Goal: Task Accomplishment & Management: Complete application form

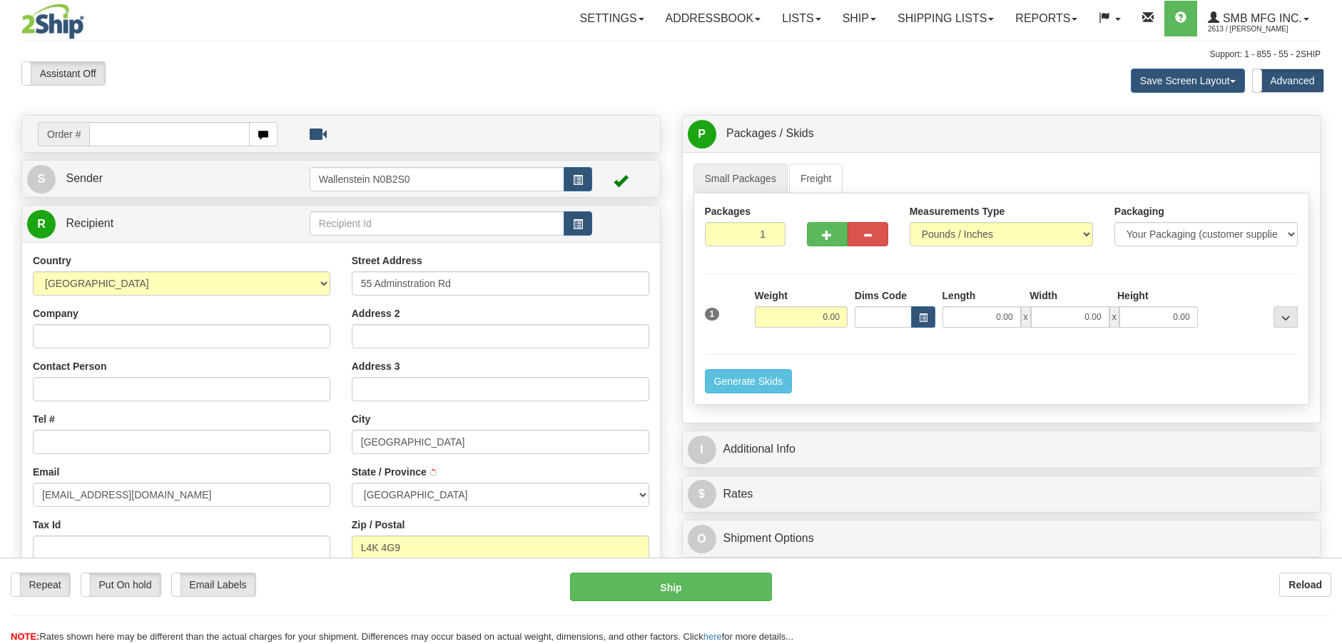
select select "ON"
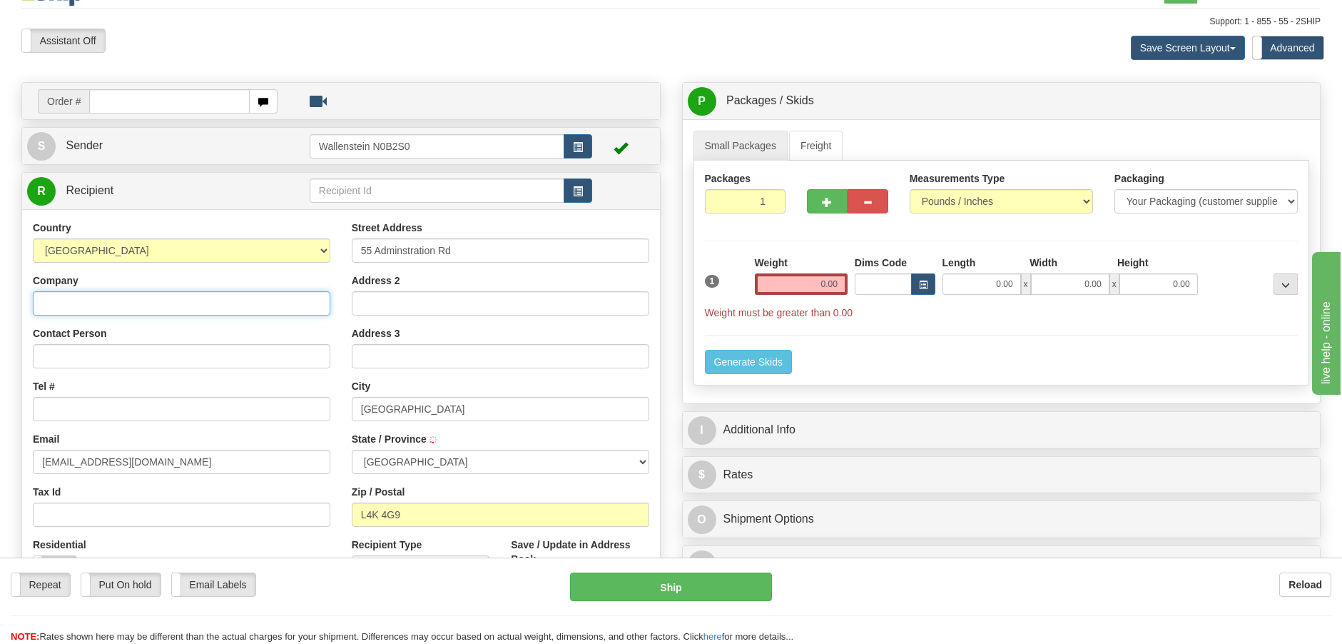
click at [241, 310] on input "Company" at bounding box center [182, 303] width 298 height 24
type input "te"
type input "CONCORD"
type input "TEST Company Inc."
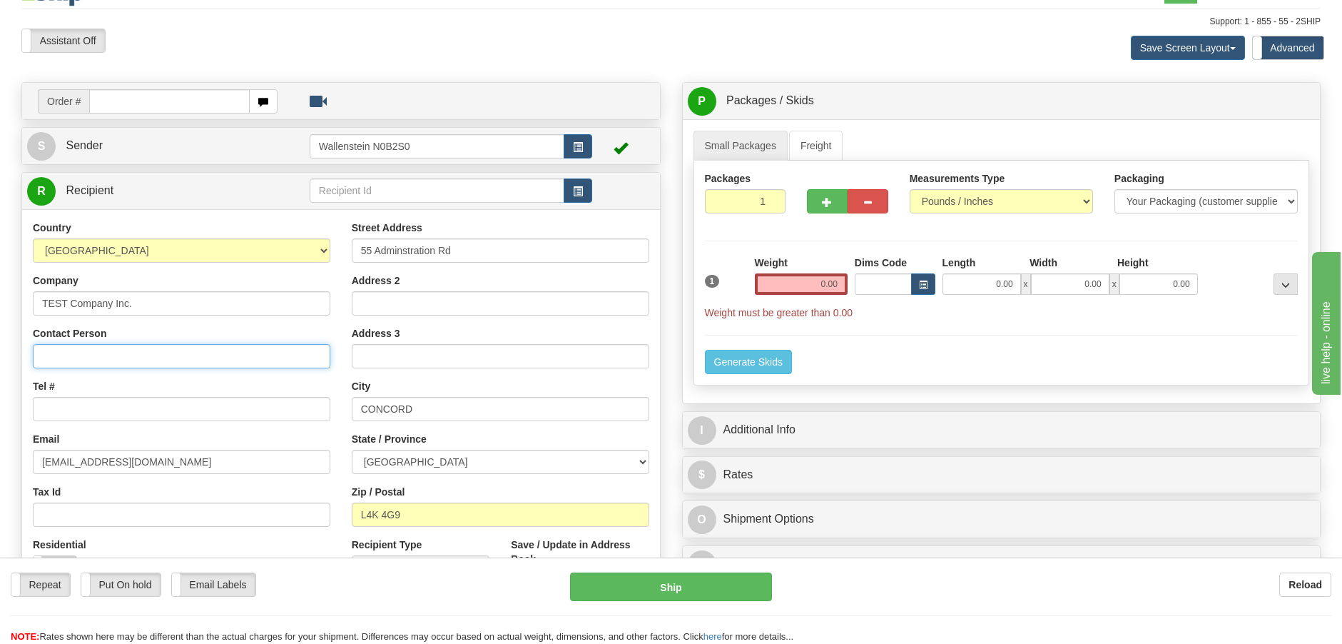
click at [218, 364] on input "Contact Person" at bounding box center [182, 356] width 298 height 24
type input "Test do not Ship"
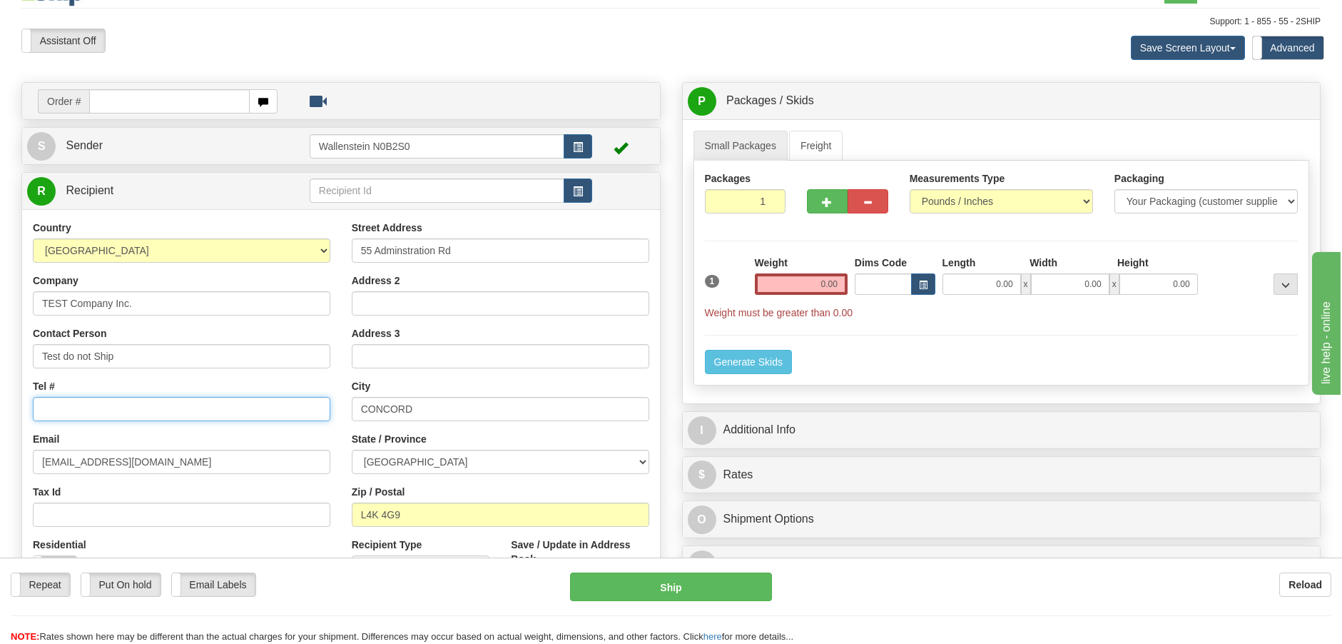
click at [203, 407] on input "Tel #" at bounding box center [182, 409] width 298 height 24
type input "[PHONE_NUMBER]"
click at [819, 152] on link "Freight" at bounding box center [816, 146] width 54 height 30
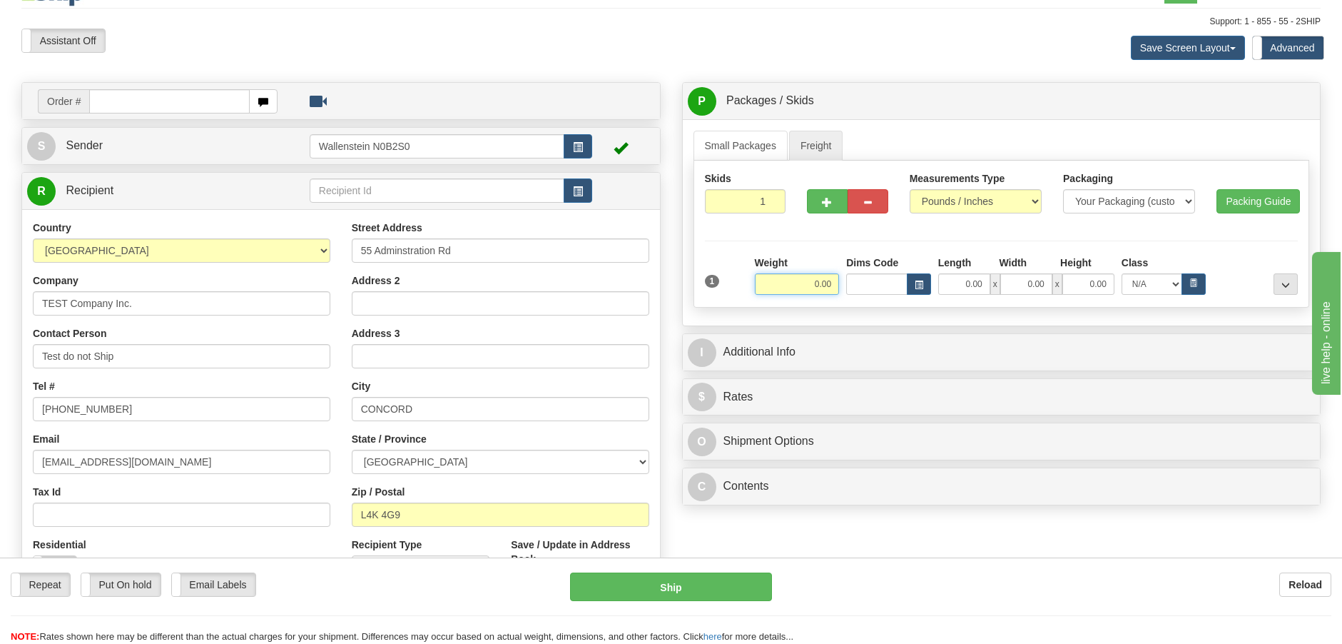
drag, startPoint x: 768, startPoint y: 280, endPoint x: 883, endPoint y: 297, distance: 116.1
click at [864, 296] on div "Skids 1 1" at bounding box center [1002, 234] width 617 height 147
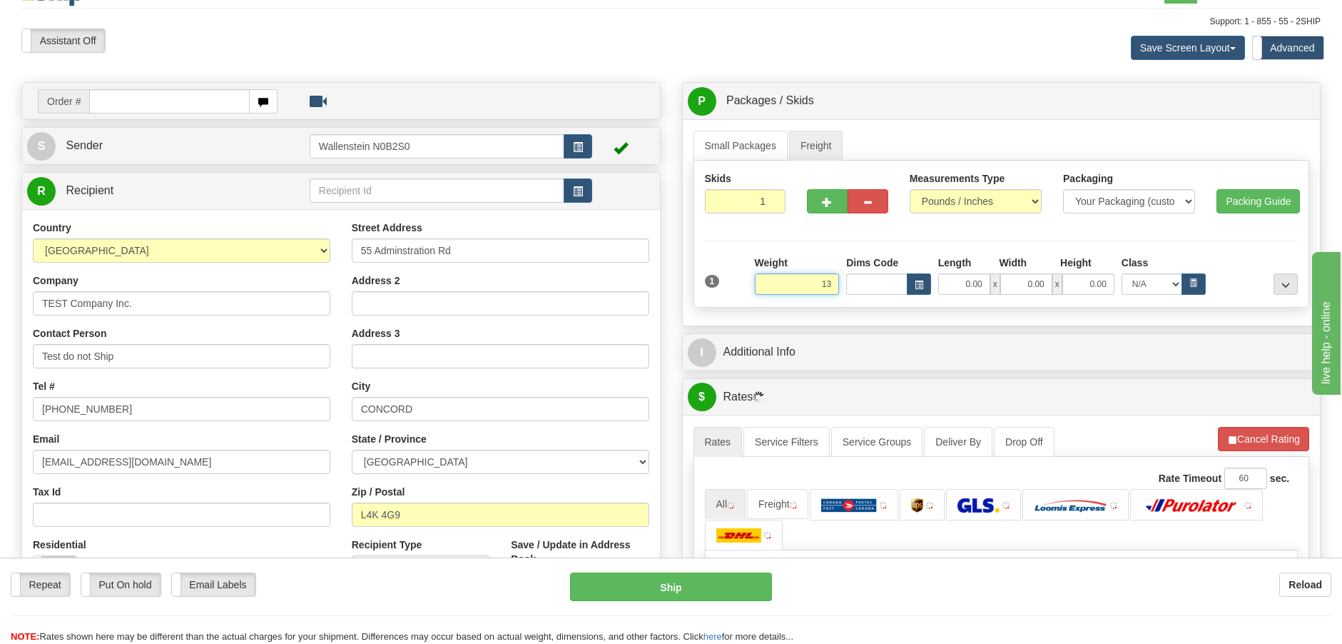
type input "13.00"
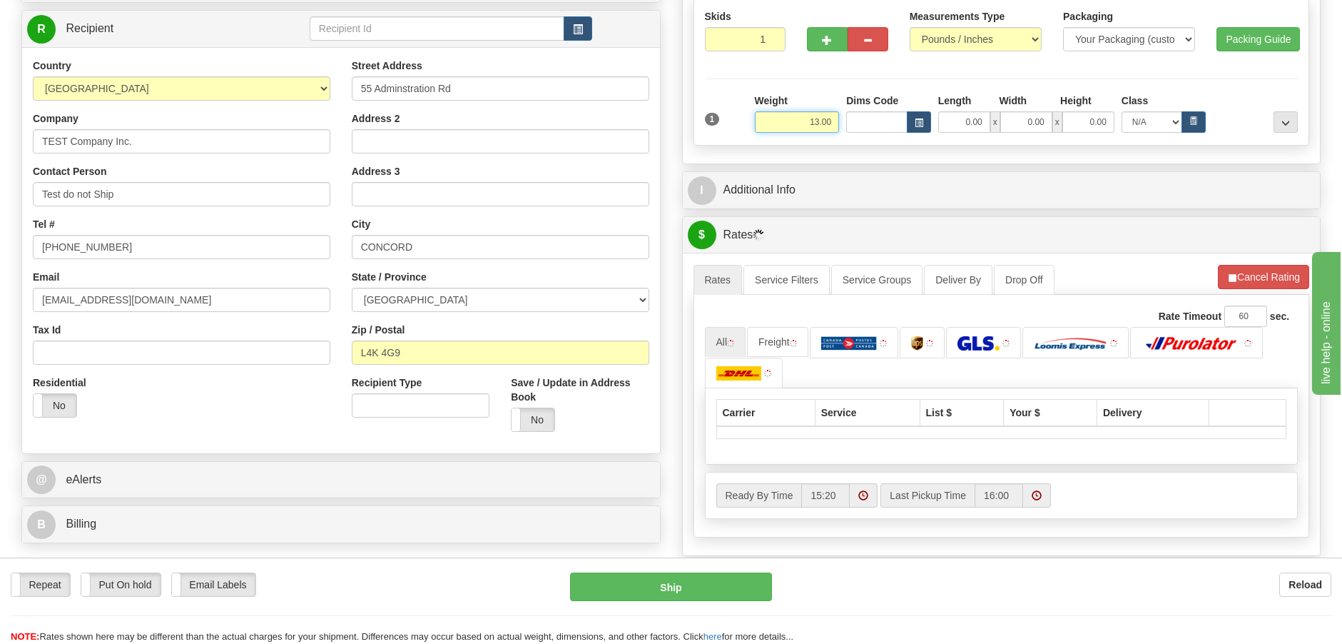
scroll to position [211, 0]
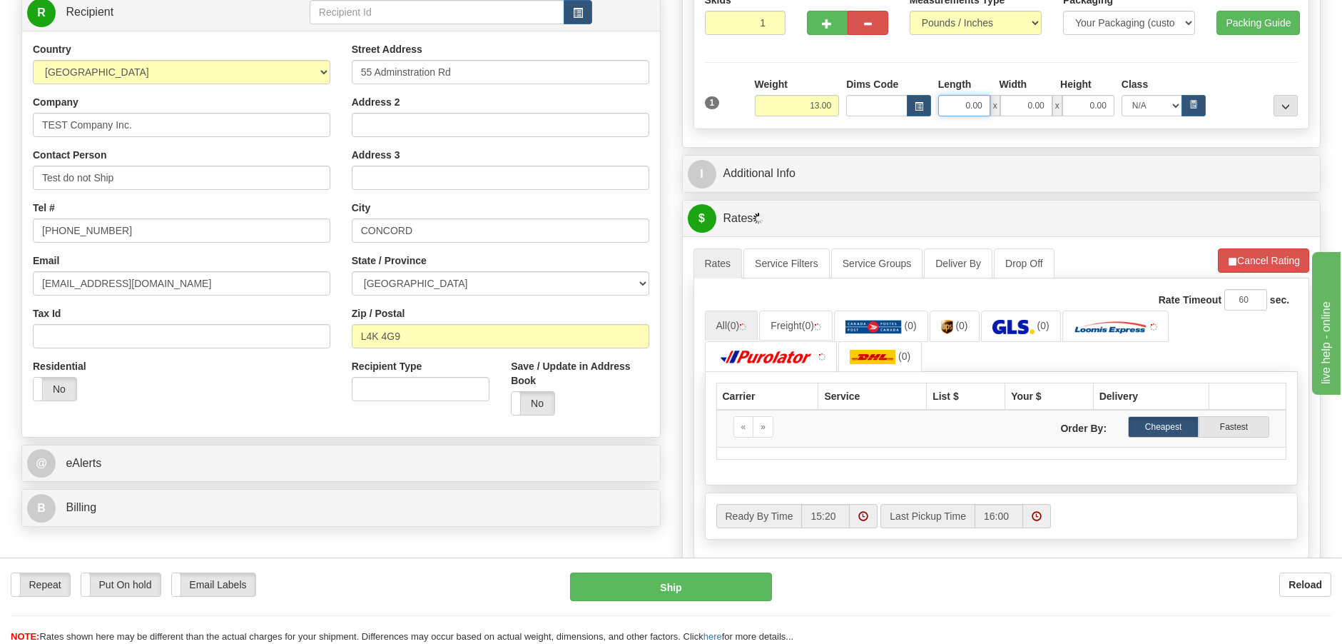
drag, startPoint x: 965, startPoint y: 113, endPoint x: 994, endPoint y: 110, distance: 29.4
click at [994, 110] on div "0.00 x 0.00 x 0.00" at bounding box center [1026, 105] width 176 height 21
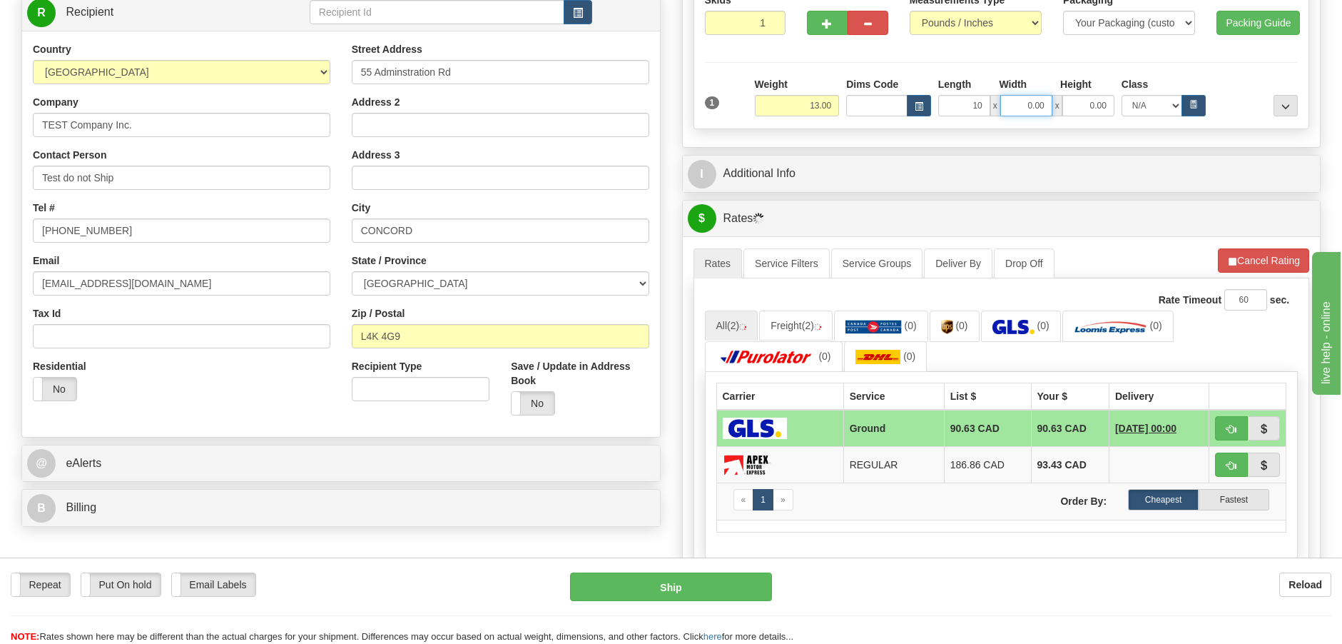
type input "10.00"
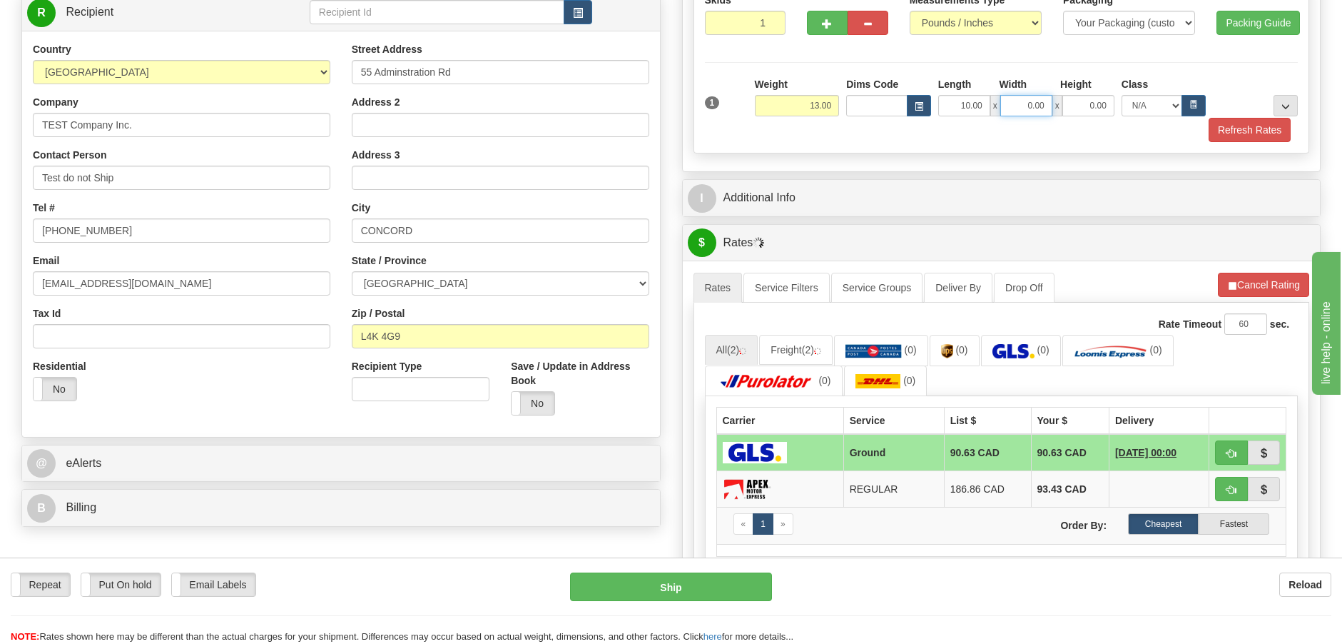
drag, startPoint x: 1015, startPoint y: 102, endPoint x: 1051, endPoint y: 102, distance: 36.4
click at [1051, 102] on input "0.00" at bounding box center [1027, 105] width 52 height 21
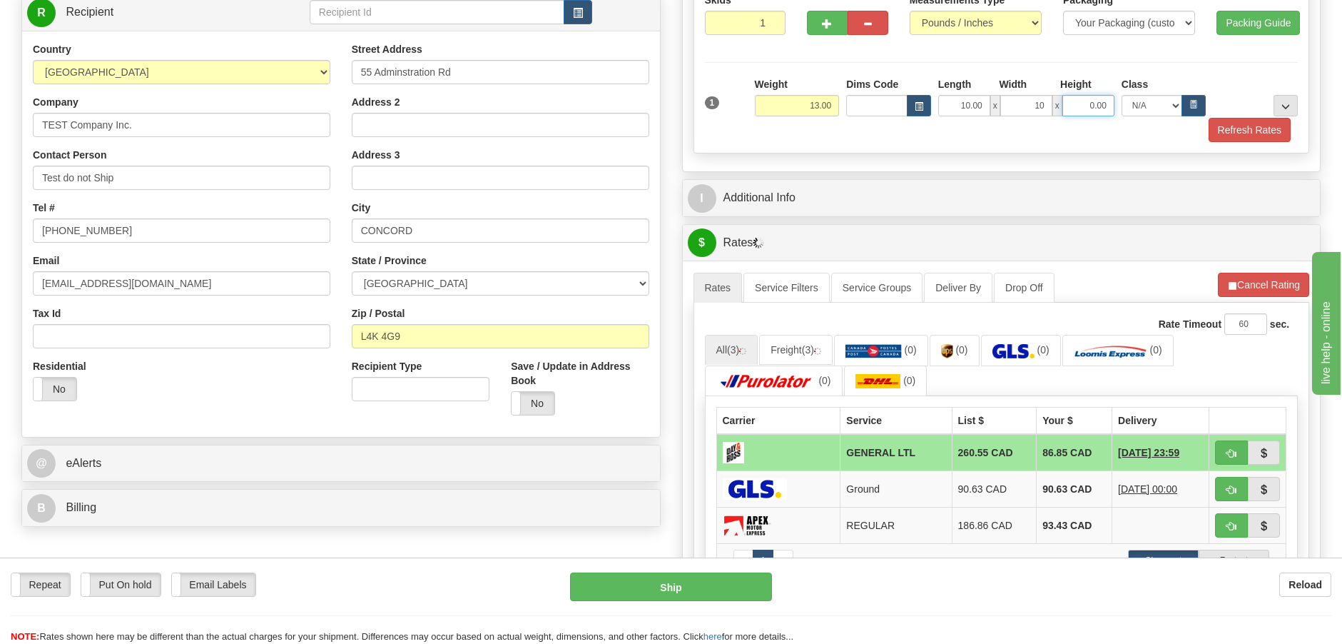
type input "10.00"
click at [1094, 107] on input "0.00" at bounding box center [1089, 105] width 52 height 21
type input "15.00"
click at [1183, 102] on button "button" at bounding box center [1194, 105] width 24 height 21
select select "85.0"
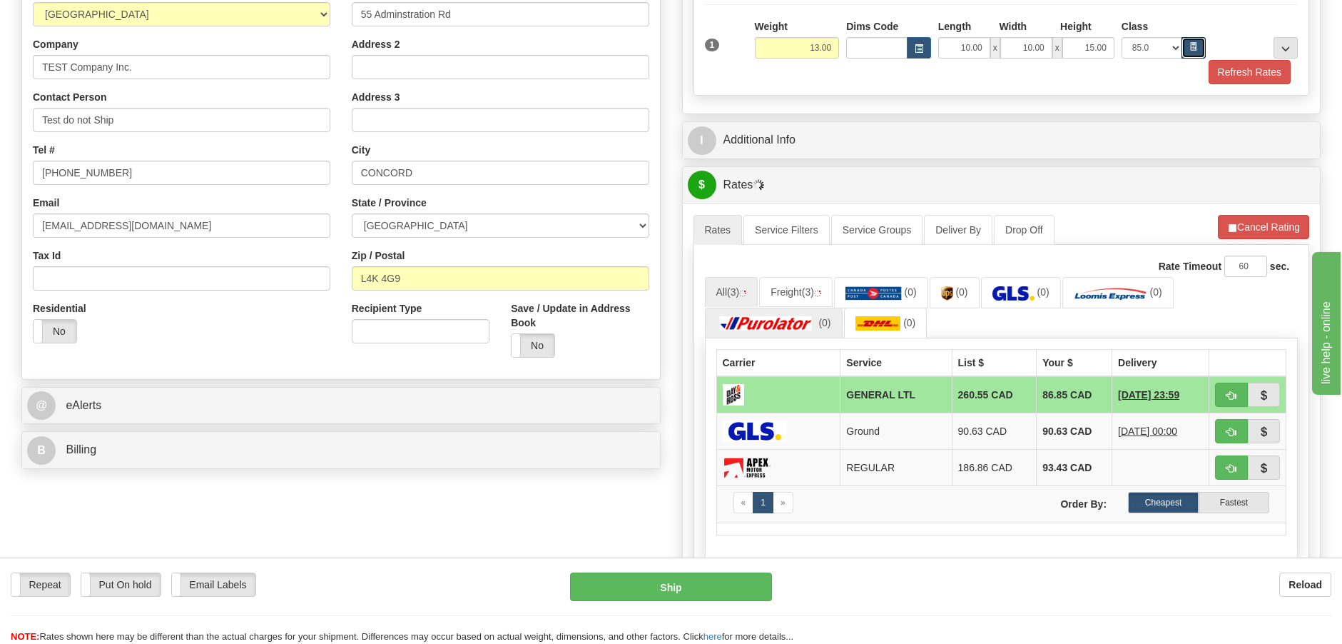
scroll to position [300, 0]
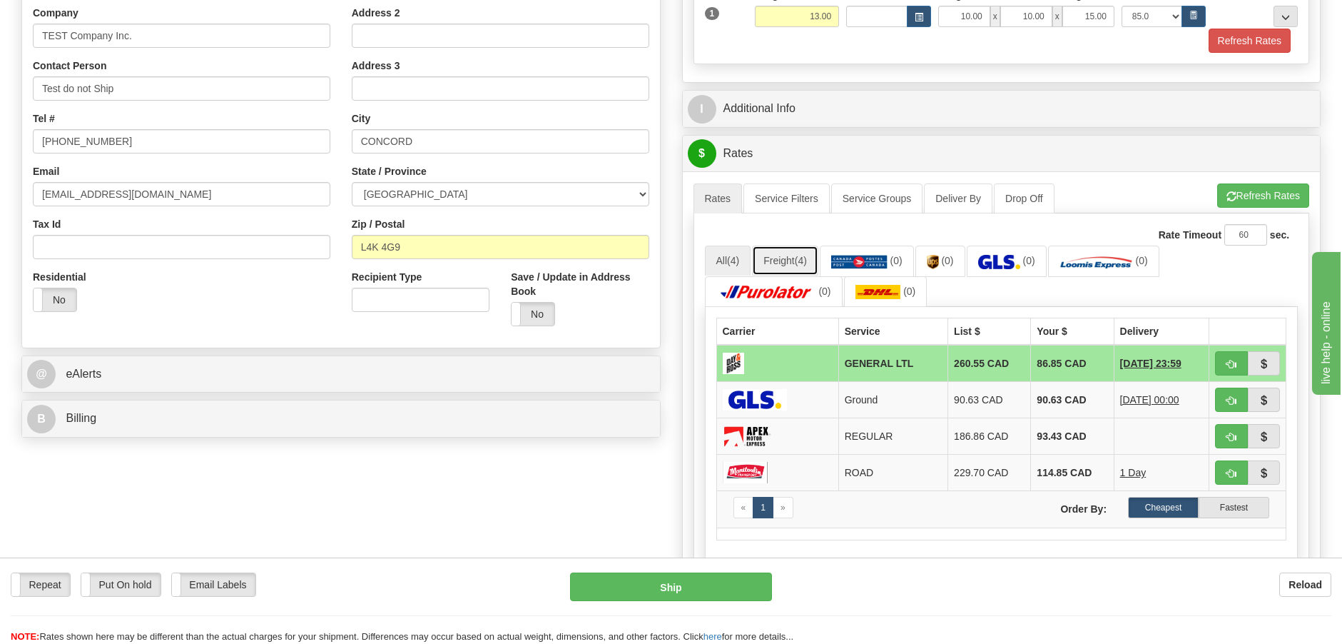
click at [804, 267] on link "Freight (4)" at bounding box center [785, 260] width 66 height 30
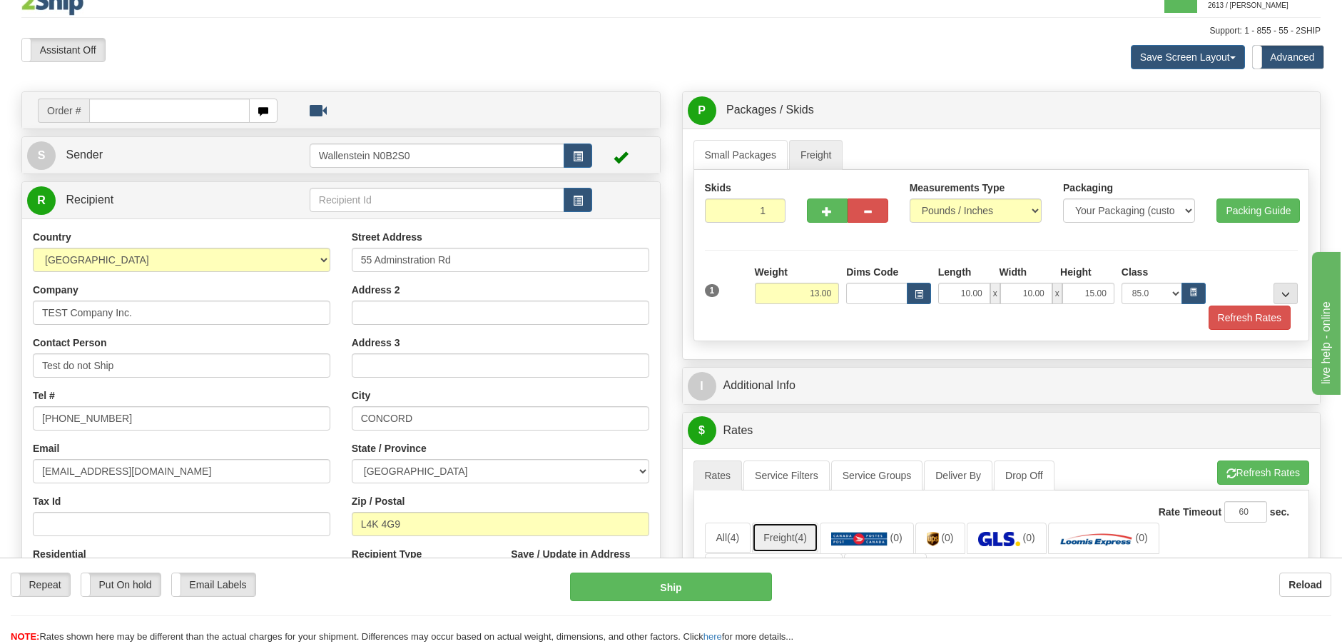
scroll to position [0, 0]
